Goal: Information Seeking & Learning: Learn about a topic

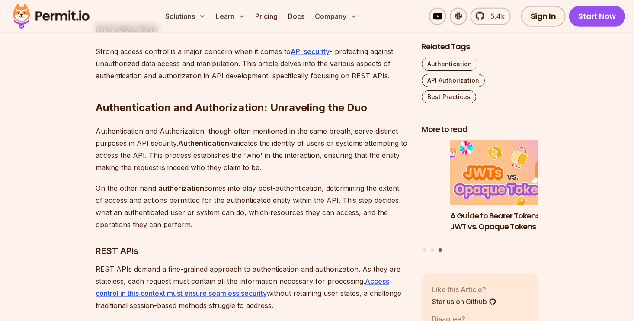
scroll to position [575, 0]
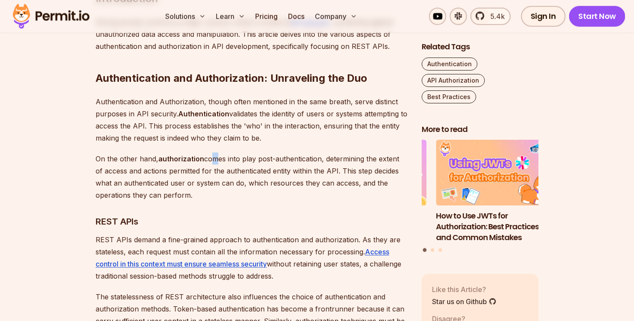
drag, startPoint x: 207, startPoint y: 158, endPoint x: 213, endPoint y: 158, distance: 6.5
click at [213, 158] on p "On the other hand, authorization comes into play post-authentication, determini…" at bounding box center [252, 177] width 312 height 48
drag, startPoint x: 213, startPoint y: 158, endPoint x: 207, endPoint y: 157, distance: 6.3
click at [207, 157] on p "On the other hand, authorization comes into play post-authentication, determini…" at bounding box center [252, 177] width 312 height 48
click at [206, 158] on p "On the other hand, authorization comes into play post-authentication, determini…" at bounding box center [252, 177] width 312 height 48
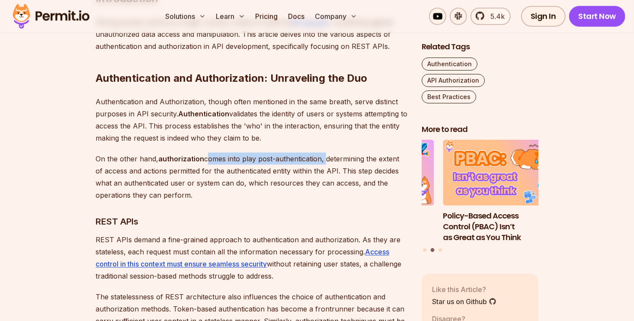
drag, startPoint x: 204, startPoint y: 157, endPoint x: 324, endPoint y: 151, distance: 119.6
copy p "comes into play post-authentication,"
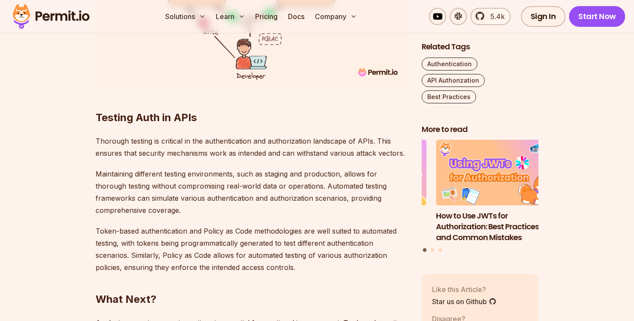
scroll to position [3137, 0]
